Goal: Check status

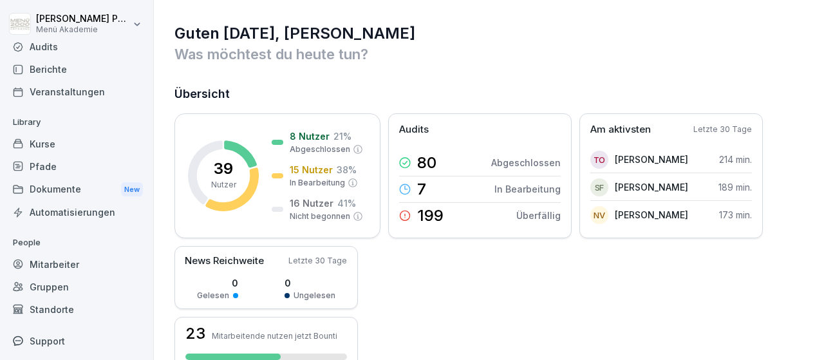
scroll to position [75, 0]
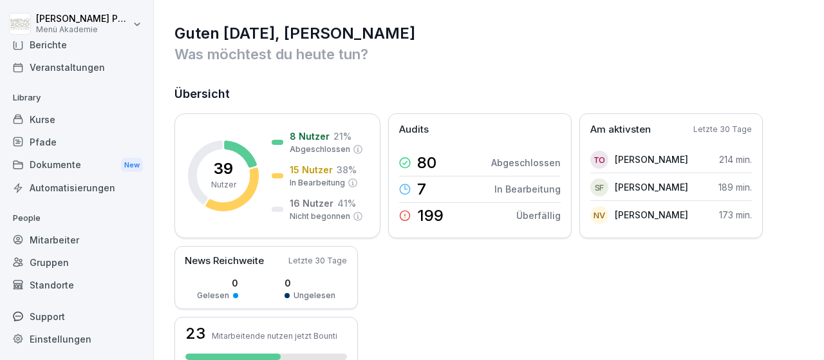
click at [51, 284] on div "Standorte" at bounding box center [76, 285] width 140 height 23
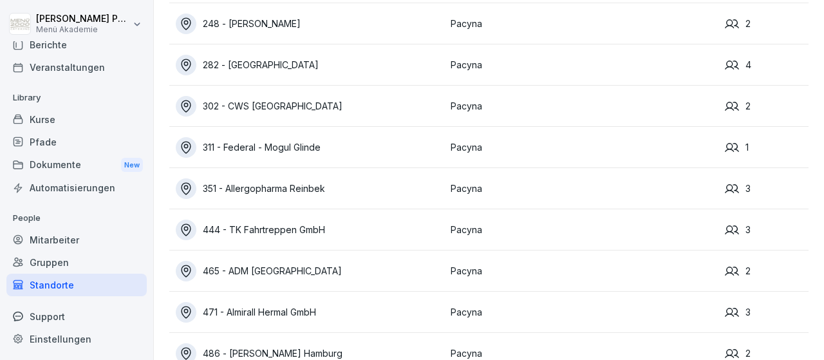
scroll to position [165, 0]
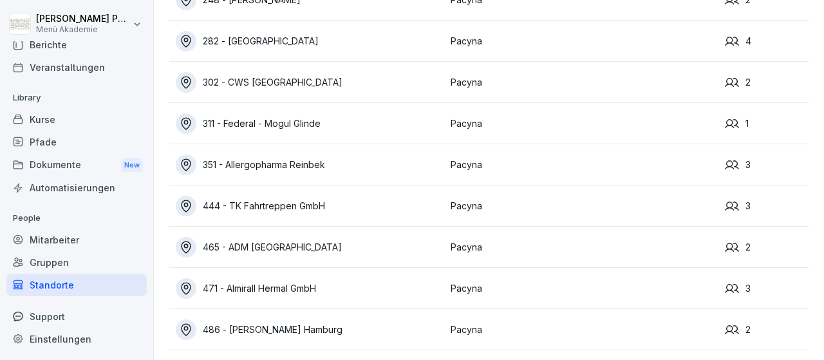
click at [296, 248] on div "465 - ADM [GEOGRAPHIC_DATA]" at bounding box center [310, 247] width 268 height 21
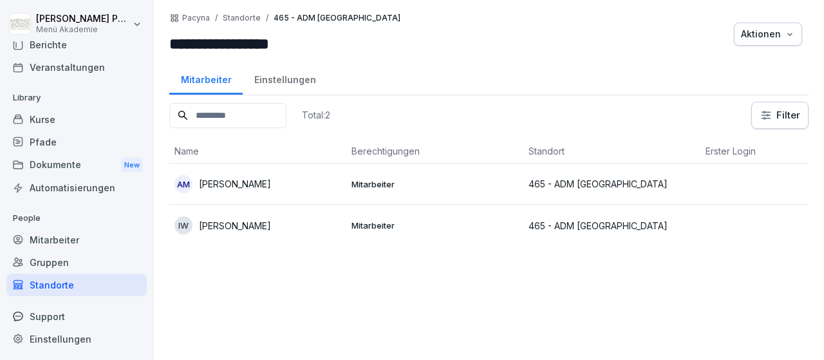
click at [46, 286] on div "Standorte" at bounding box center [76, 285] width 140 height 23
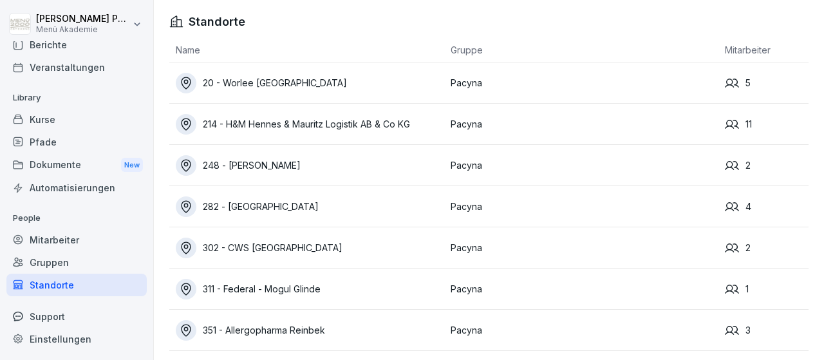
click at [284, 82] on div "20 - Worlee [GEOGRAPHIC_DATA]" at bounding box center [310, 83] width 268 height 21
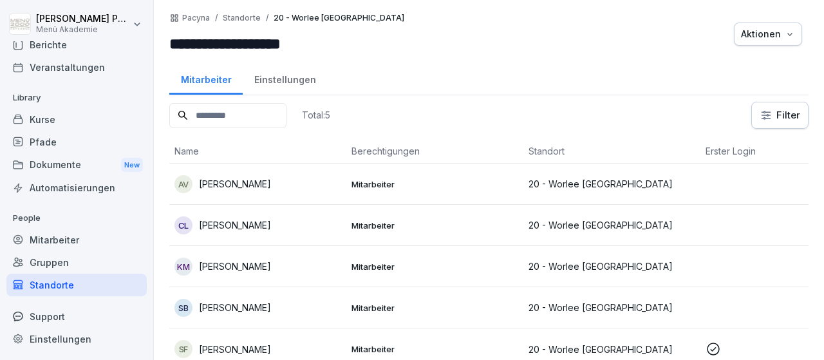
scroll to position [8, 0]
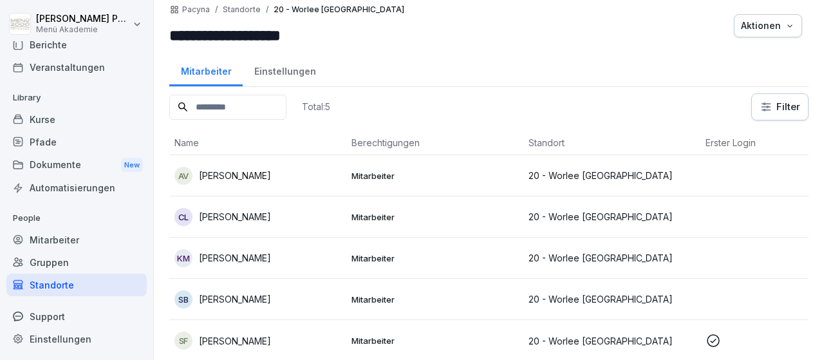
click at [252, 257] on p "[PERSON_NAME]" at bounding box center [235, 258] width 72 height 14
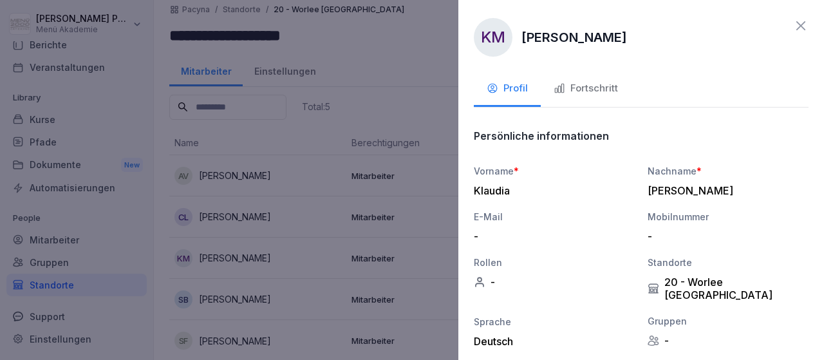
click at [587, 88] on div "Fortschritt" at bounding box center [585, 88] width 64 height 15
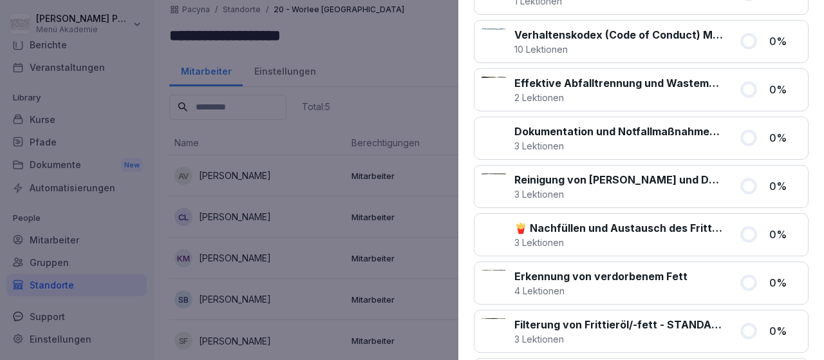
scroll to position [0, 0]
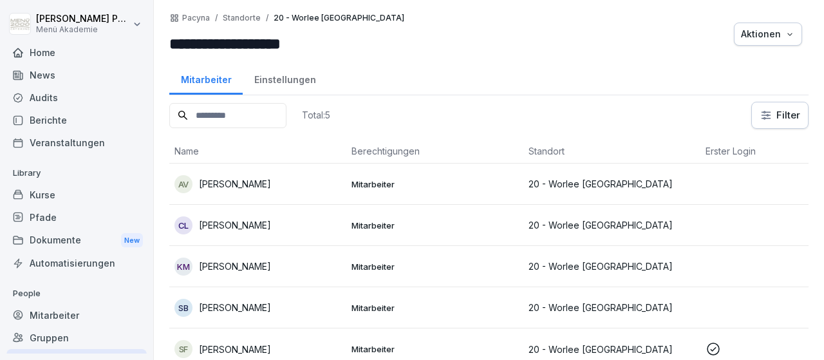
click at [258, 225] on p "[PERSON_NAME]" at bounding box center [235, 225] width 72 height 14
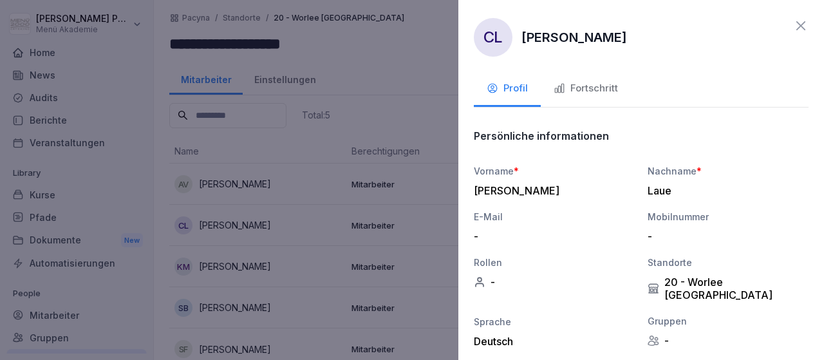
click at [613, 93] on div "Fortschritt" at bounding box center [585, 88] width 64 height 15
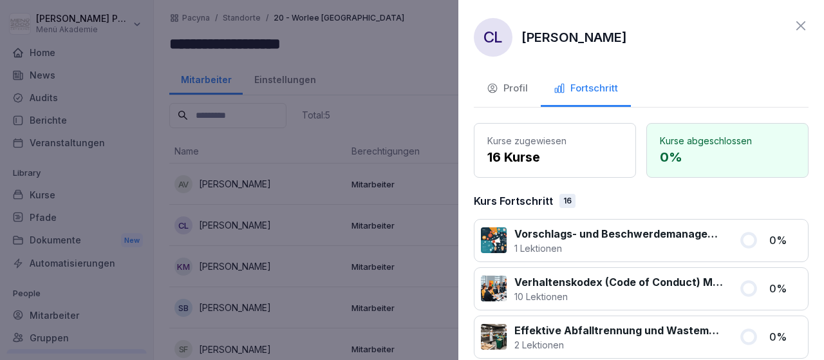
click at [101, 304] on div at bounding box center [412, 180] width 824 height 360
